Goal: Task Accomplishment & Management: Manage account settings

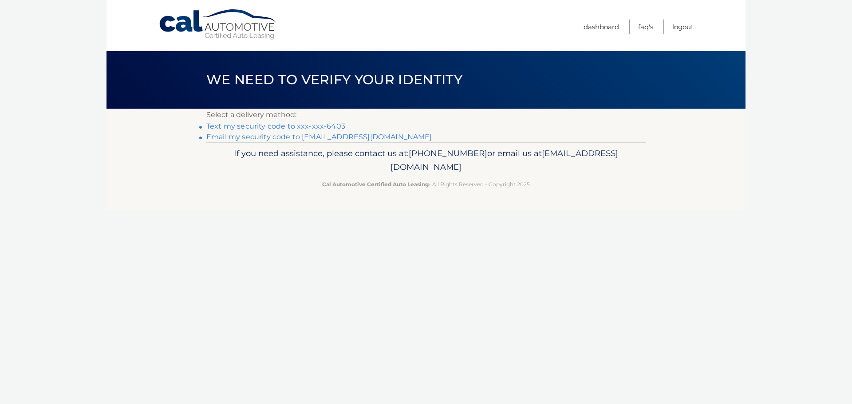
click at [253, 136] on link "Email my security code to q*****@juno.com" at bounding box center [319, 137] width 226 height 8
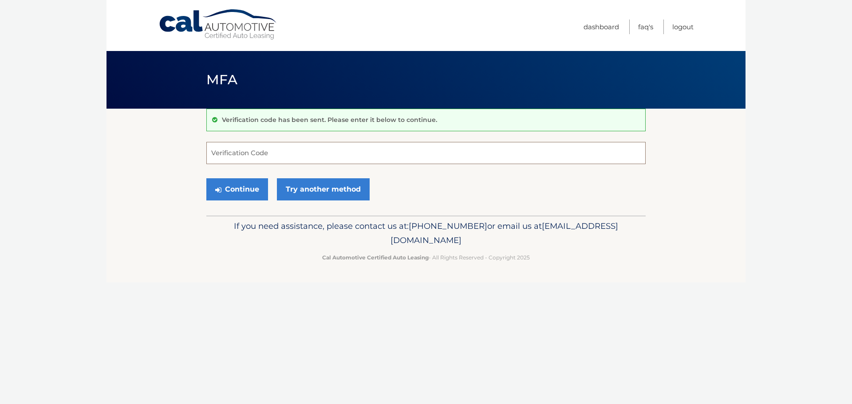
click at [234, 152] on input "Verification Code" at bounding box center [425, 153] width 439 height 22
click at [325, 187] on link "Try another method" at bounding box center [323, 189] width 93 height 22
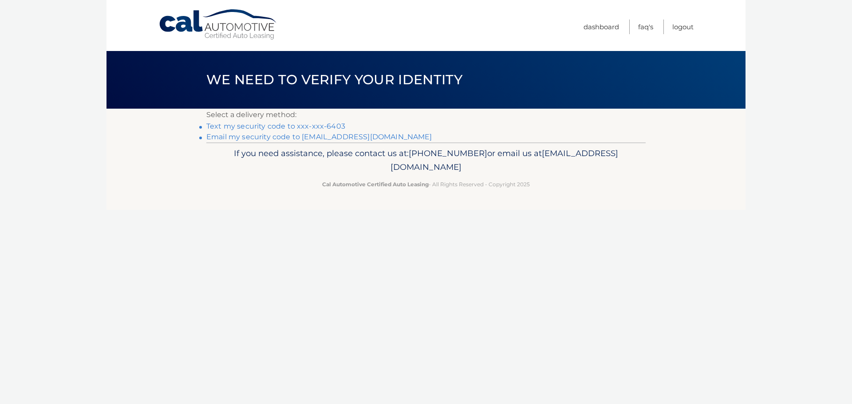
click at [269, 124] on link "Text my security code to xxx-xxx-6403" at bounding box center [275, 126] width 139 height 8
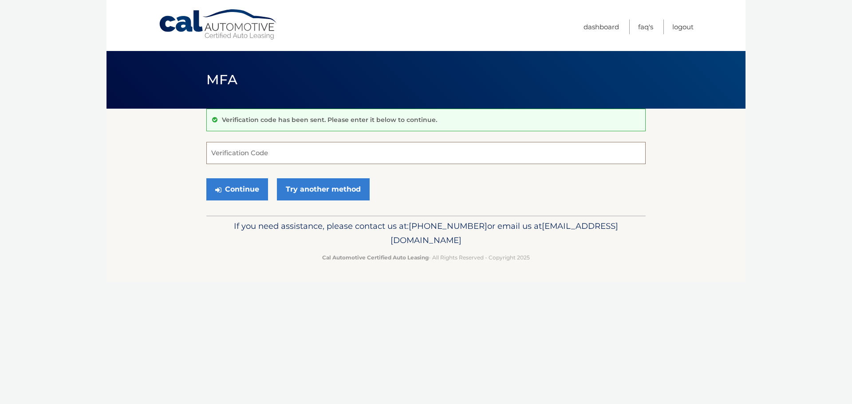
click at [215, 152] on input "Verification Code" at bounding box center [425, 153] width 439 height 22
type input "634130"
click at [228, 188] on button "Continue" at bounding box center [237, 189] width 62 height 22
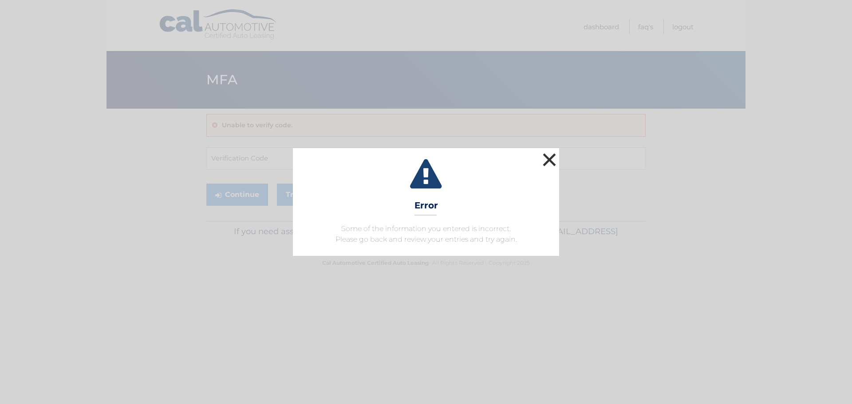
click at [547, 158] on button "×" at bounding box center [549, 160] width 18 height 18
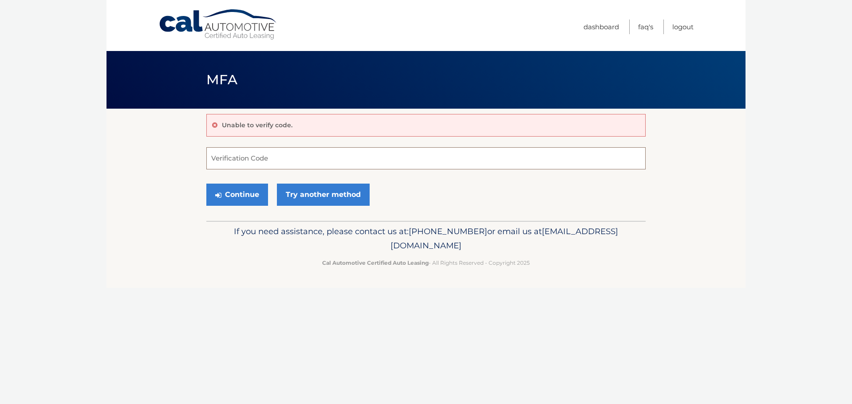
click at [547, 158] on input "Verification Code" at bounding box center [425, 158] width 439 height 22
type input "534130"
click at [241, 191] on button "Continue" at bounding box center [237, 195] width 62 height 22
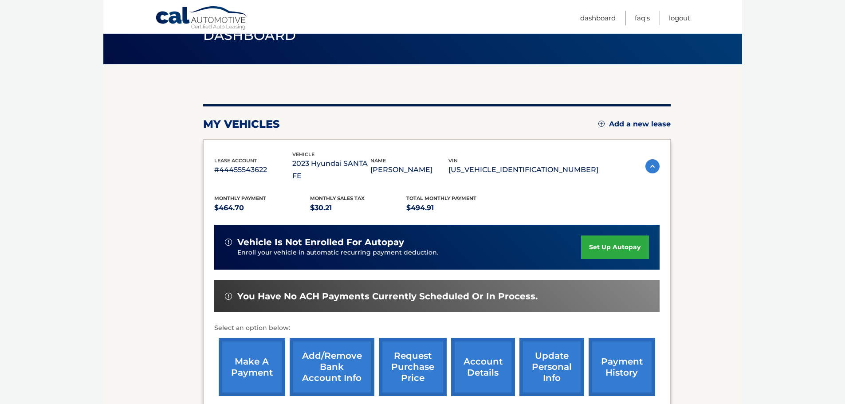
scroll to position [89, 0]
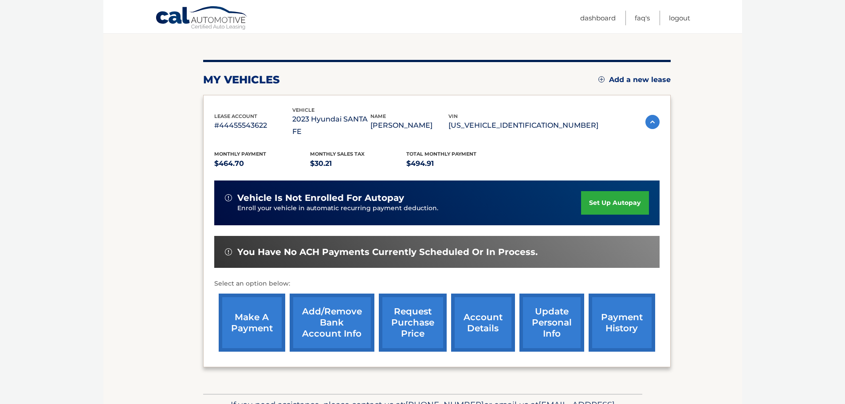
click at [416, 305] on link "request purchase price" at bounding box center [413, 323] width 68 height 58
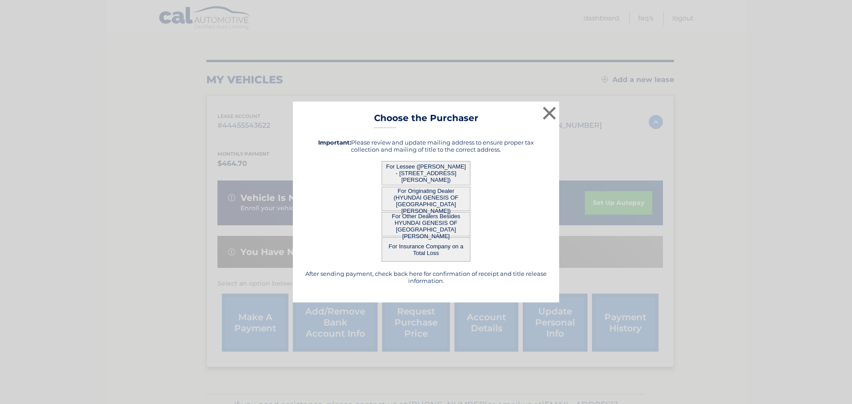
click at [417, 174] on button "For Lessee ([PERSON_NAME] - [STREET_ADDRESS][PERSON_NAME])" at bounding box center [425, 173] width 89 height 24
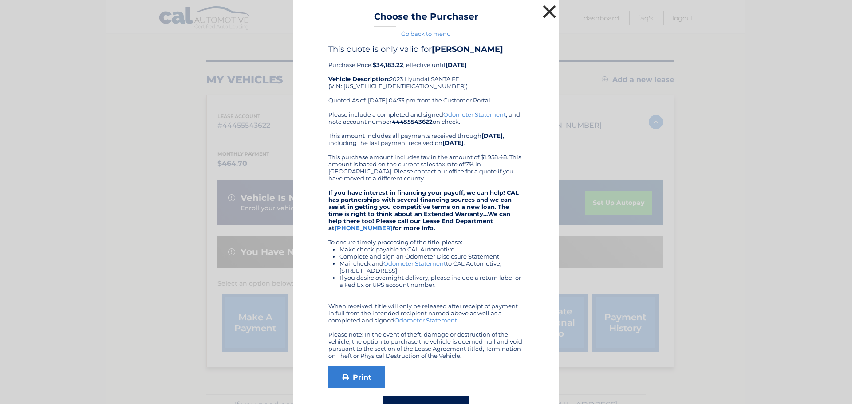
click at [546, 11] on button "×" at bounding box center [549, 12] width 18 height 18
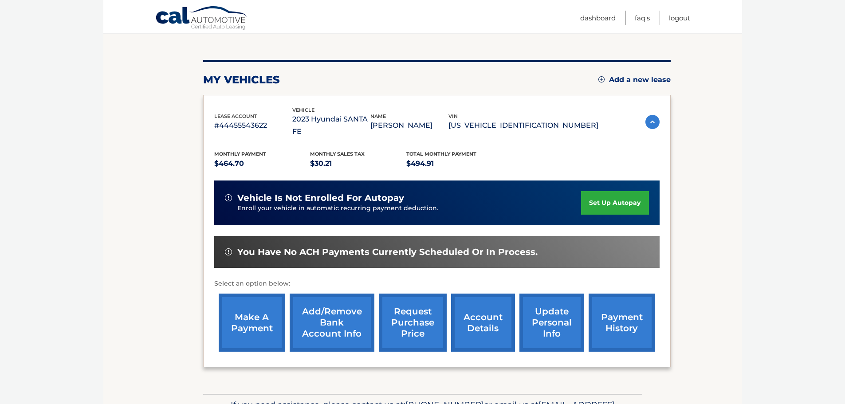
click at [416, 318] on link "request purchase price" at bounding box center [413, 323] width 68 height 58
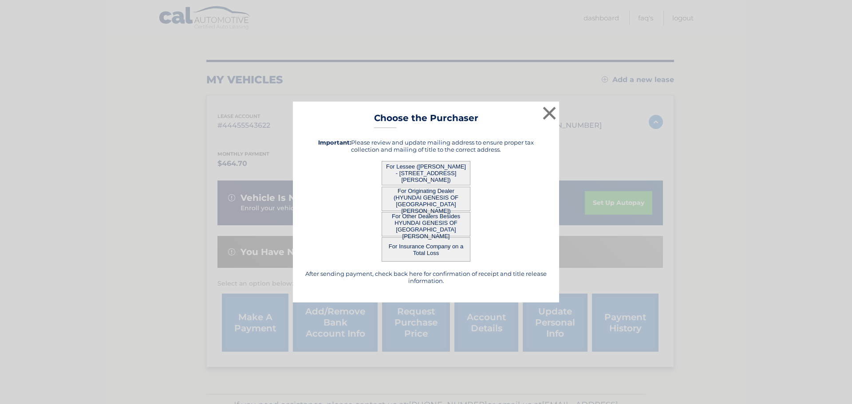
click at [418, 200] on button "For Originating Dealer (HYUNDAI GENESIS OF [GEOGRAPHIC_DATA][PERSON_NAME])" at bounding box center [425, 199] width 89 height 24
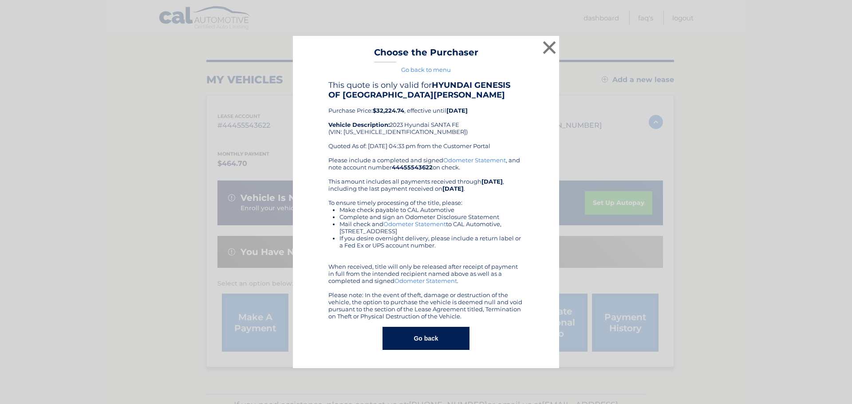
click at [425, 340] on button "Go back" at bounding box center [425, 338] width 86 height 23
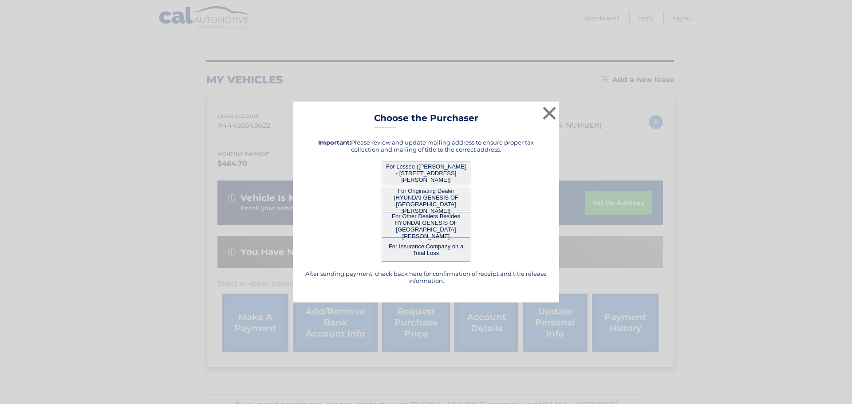
click at [409, 220] on button "For Other Dealers Besides HYUNDAI GENESIS OF [GEOGRAPHIC_DATA][PERSON_NAME]" at bounding box center [425, 224] width 89 height 24
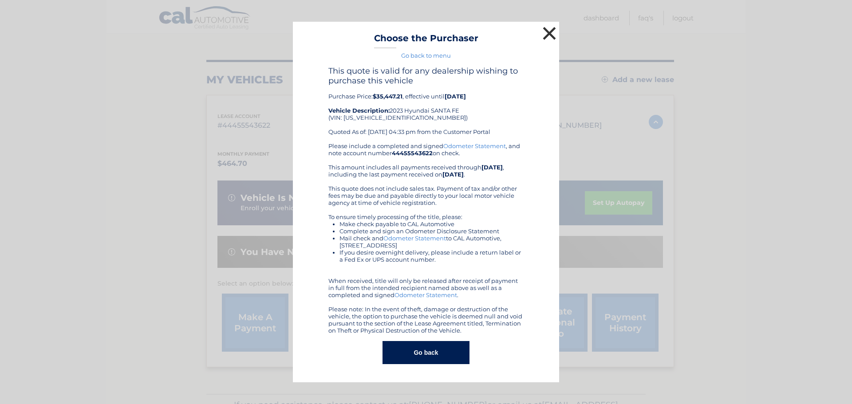
click at [548, 32] on button "×" at bounding box center [549, 33] width 18 height 18
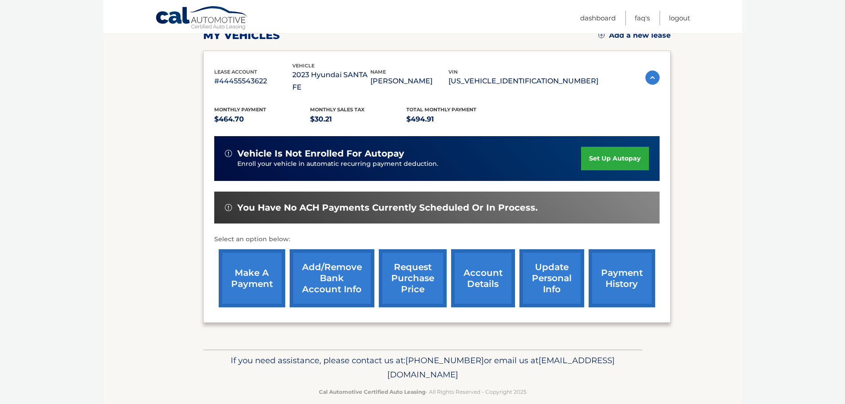
scroll to position [133, 0]
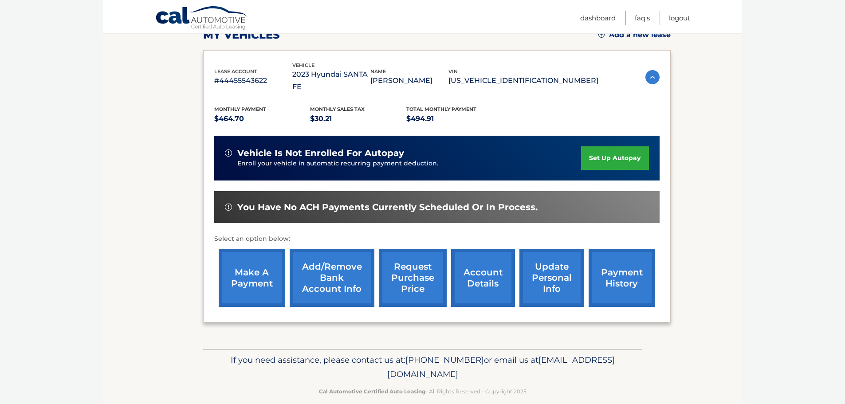
click at [483, 264] on link "account details" at bounding box center [483, 278] width 64 height 58
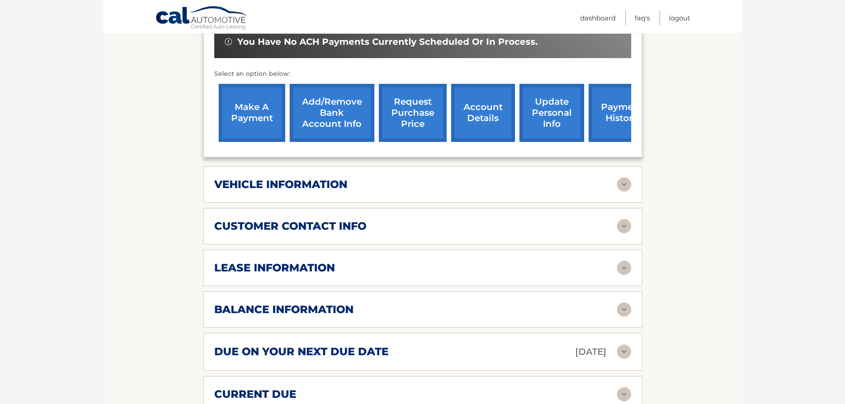
scroll to position [355, 0]
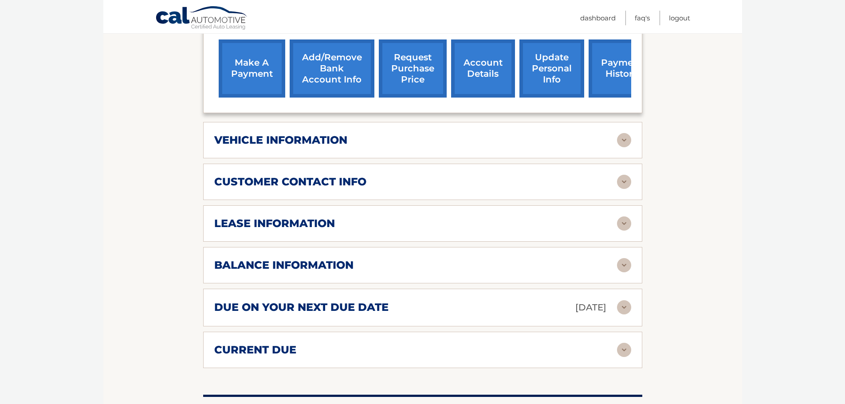
click at [623, 216] on img at bounding box center [624, 223] width 14 height 14
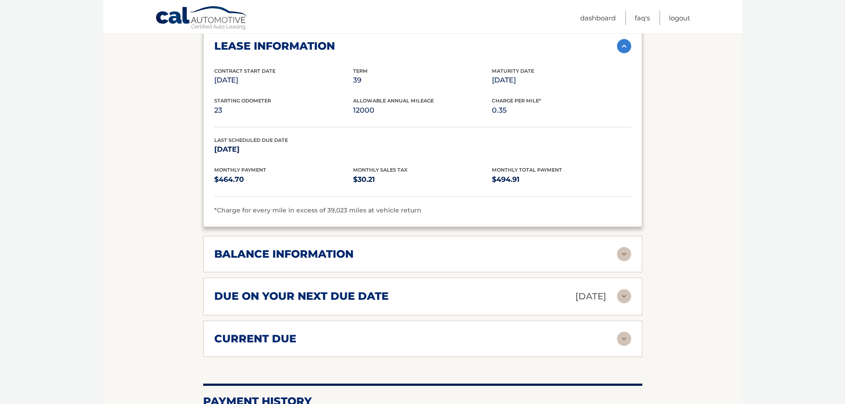
scroll to position [621, 0]
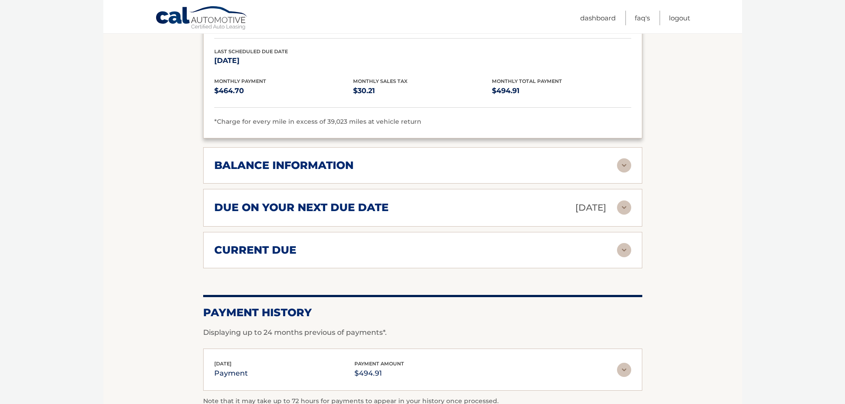
click at [624, 158] on img at bounding box center [624, 165] width 14 height 14
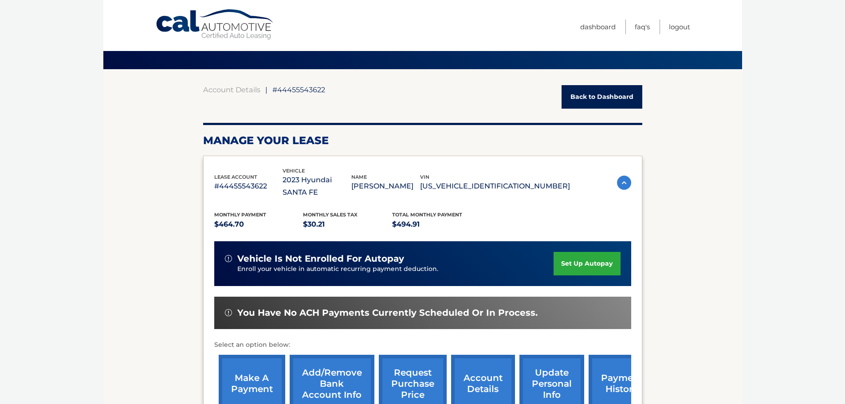
scroll to position [0, 0]
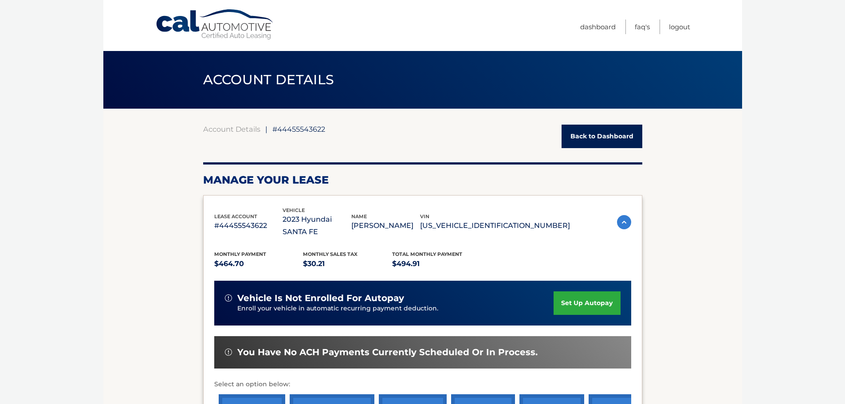
click at [599, 132] on link "Back to Dashboard" at bounding box center [601, 137] width 81 height 24
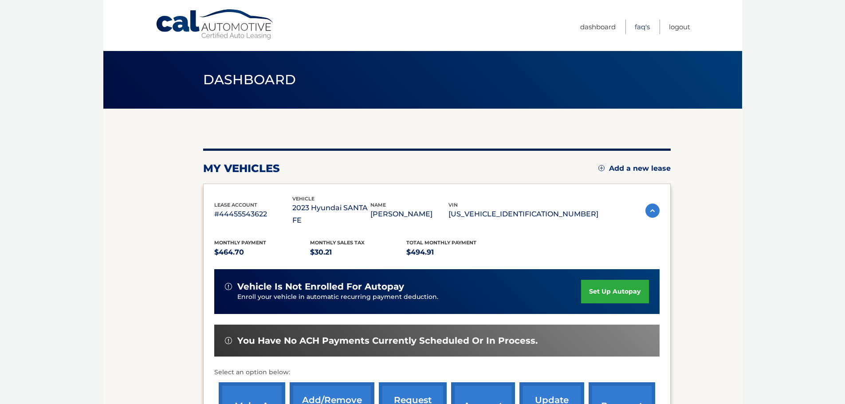
click at [638, 26] on link "FAQ's" at bounding box center [642, 27] width 15 height 15
